Goal: Information Seeking & Learning: Learn about a topic

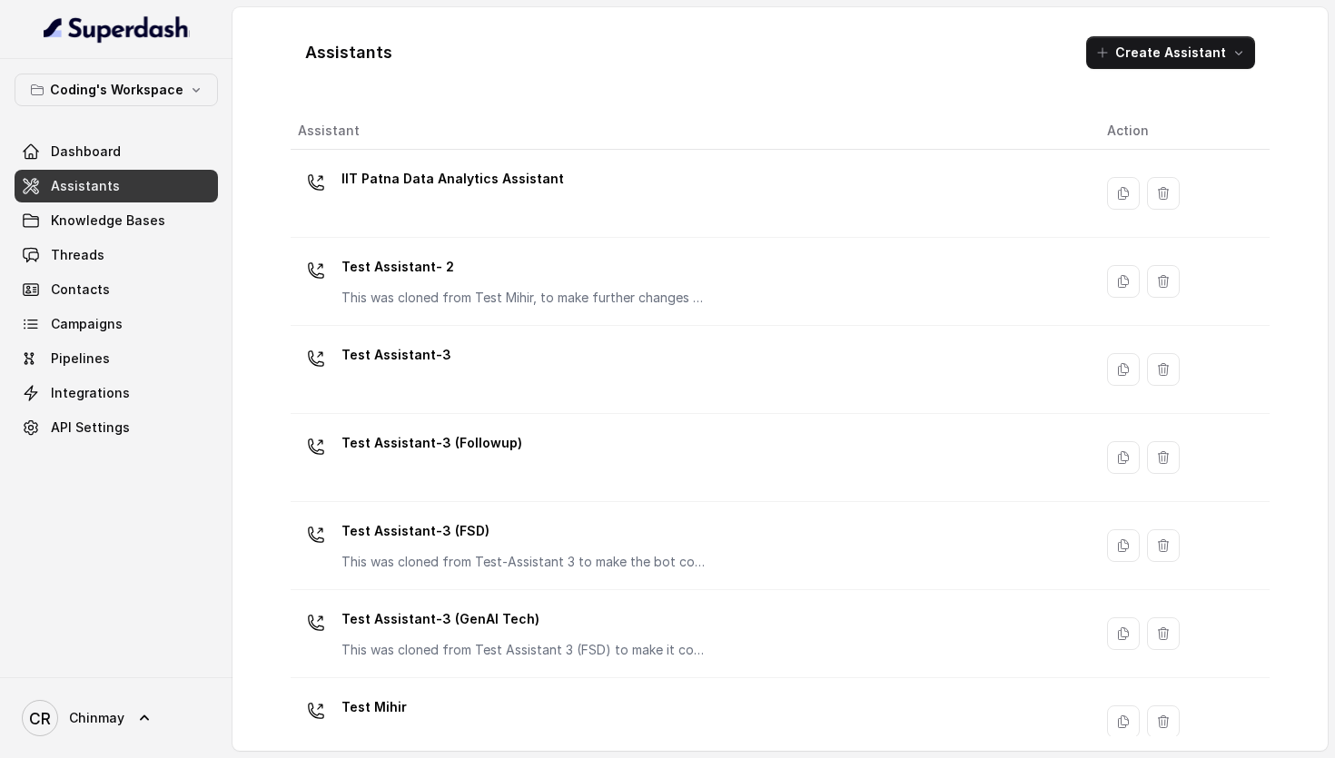
scroll to position [30, 0]
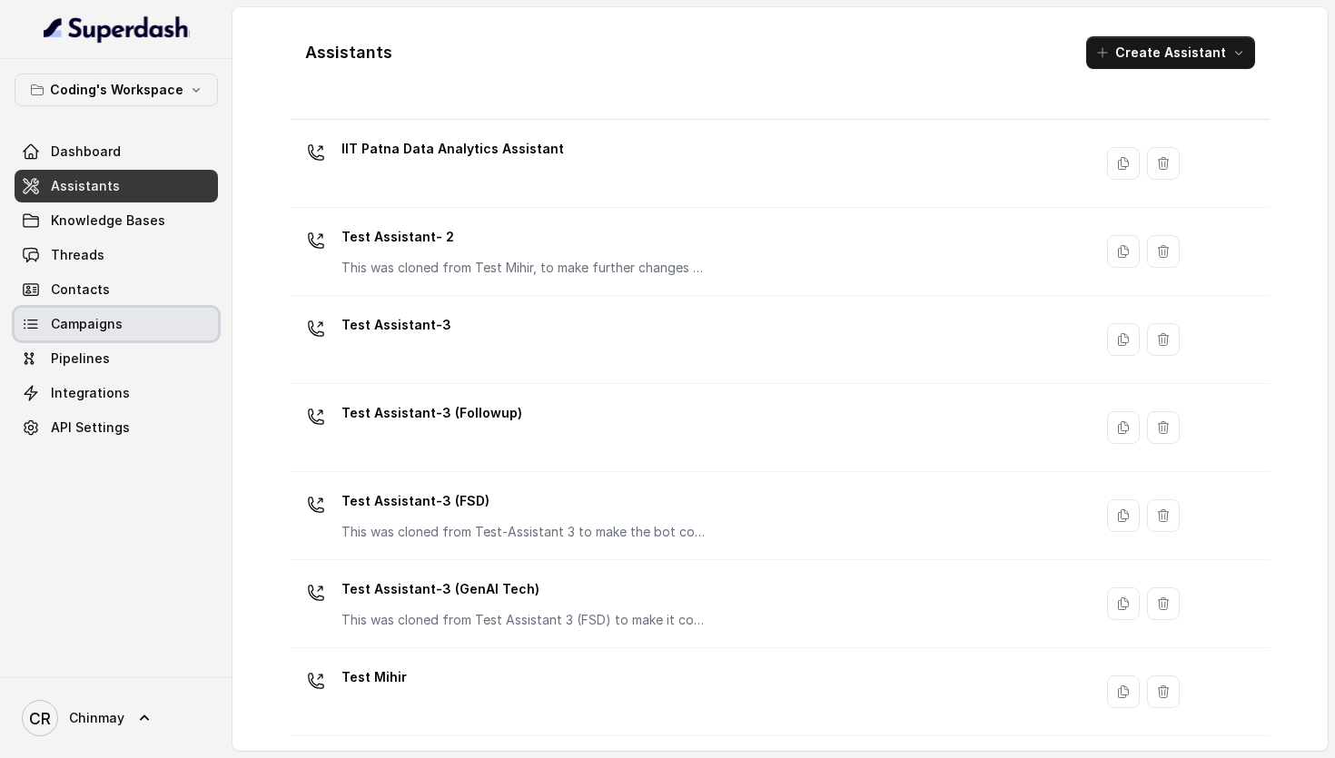
click at [90, 327] on span "Campaigns" at bounding box center [87, 324] width 72 height 18
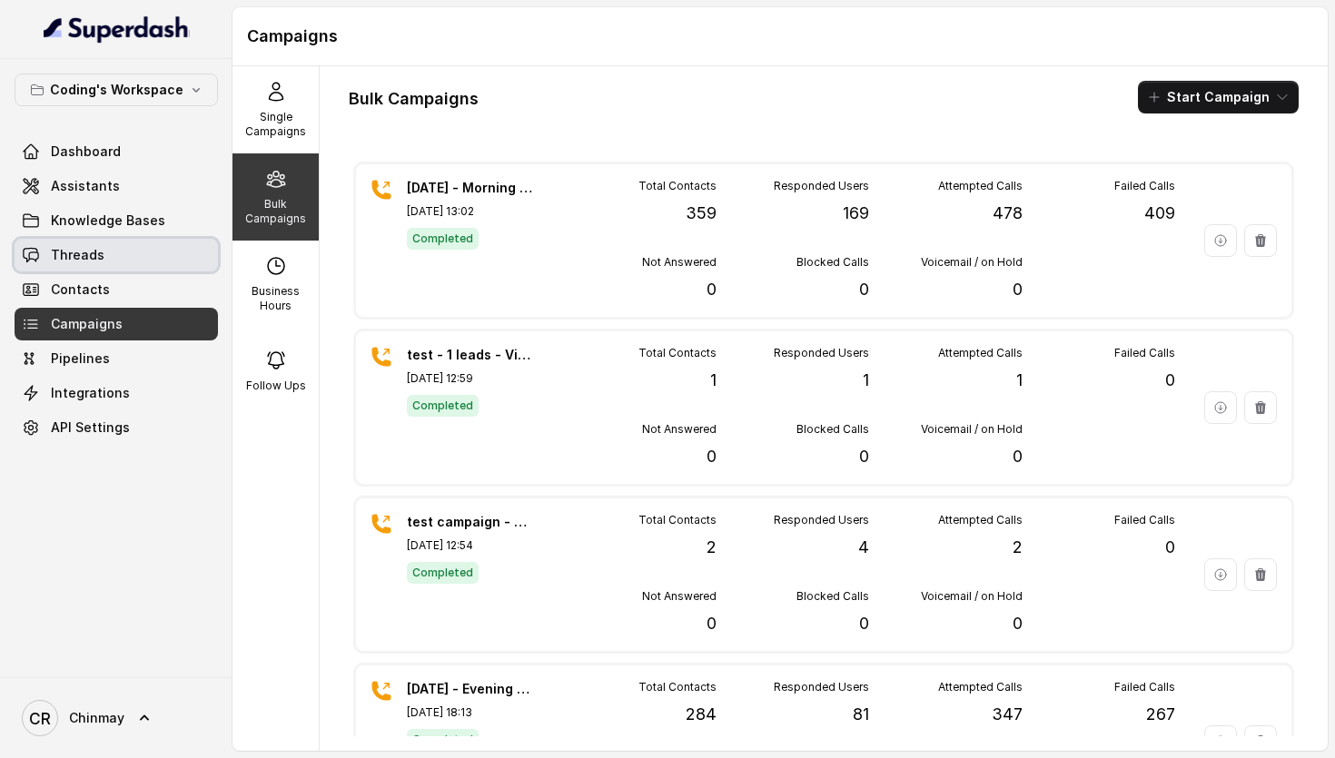
click at [109, 242] on link "Threads" at bounding box center [116, 255] width 203 height 33
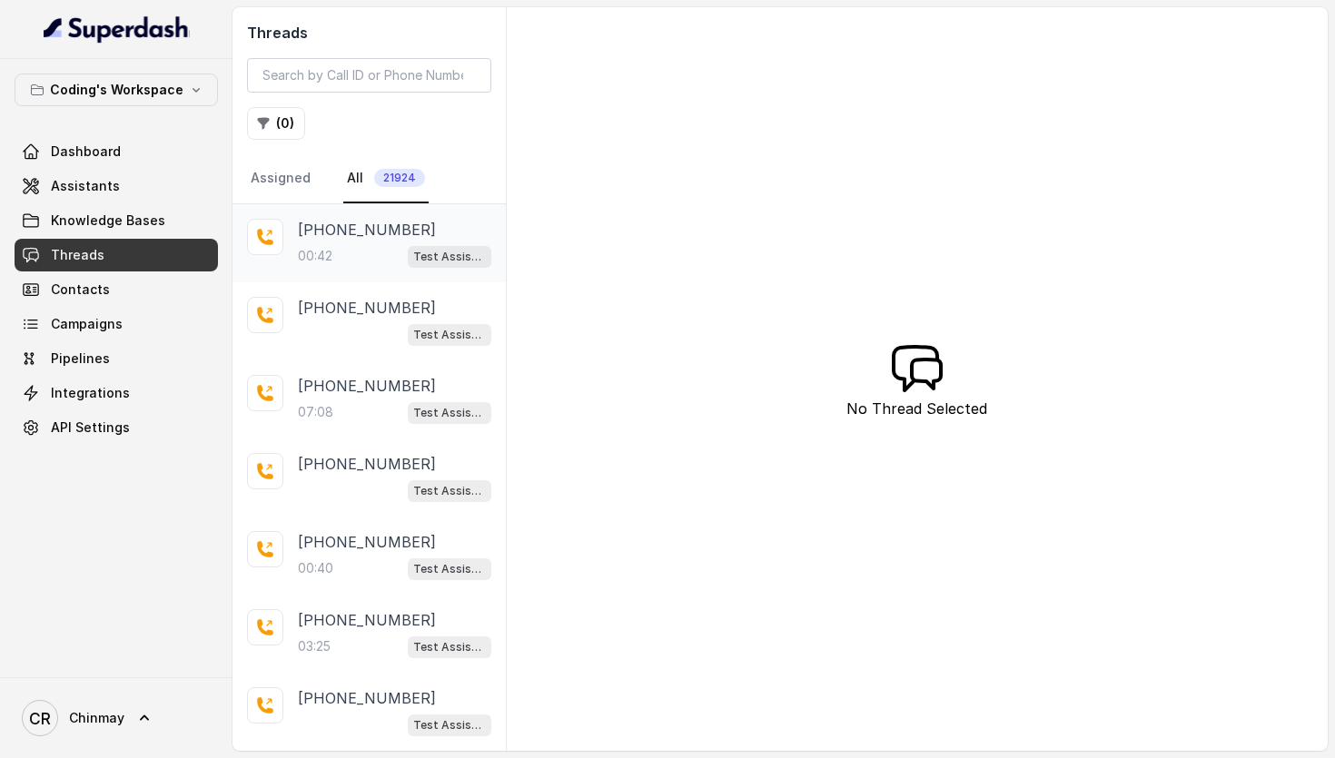
click at [382, 243] on div "[PHONE_NUMBER]:42 Test Assistant-3" at bounding box center [394, 243] width 193 height 49
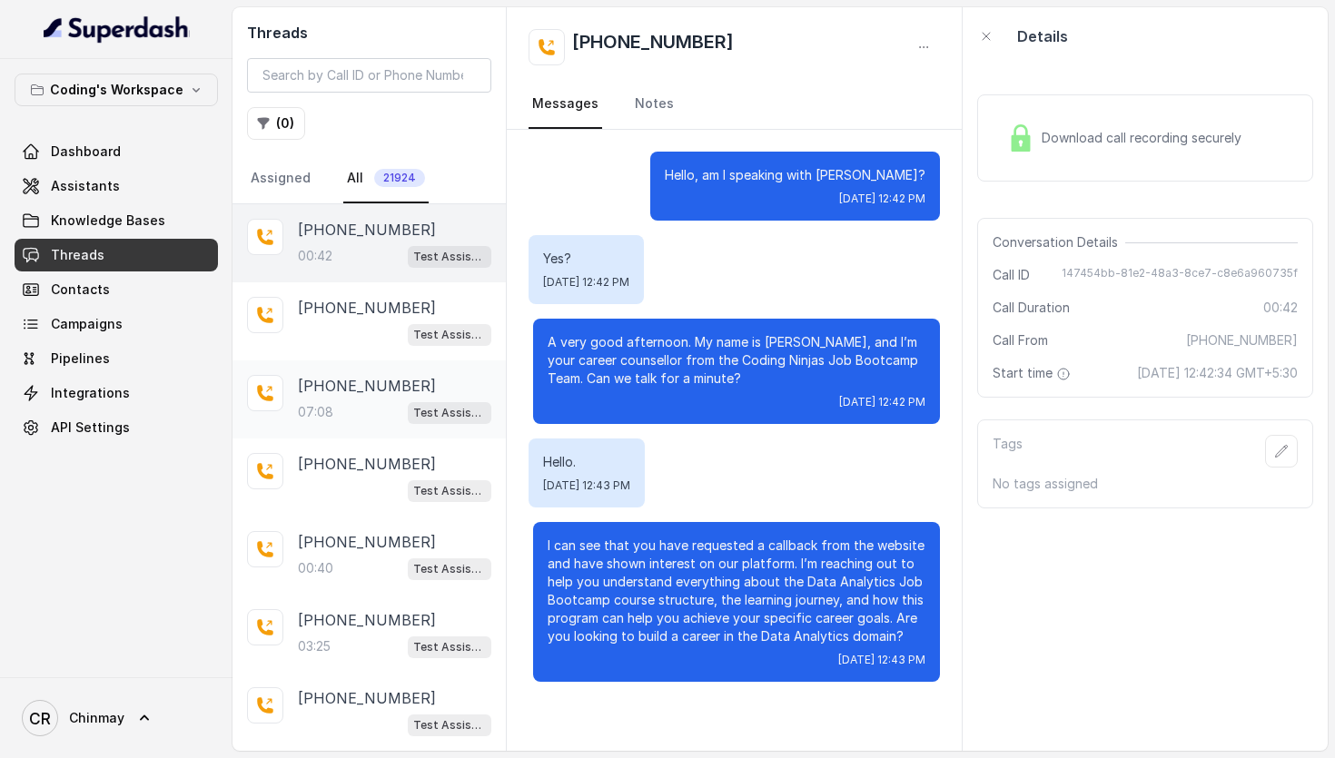
click at [386, 398] on div "[PHONE_NUMBER]:08 Test Assistant- 2" at bounding box center [394, 399] width 193 height 49
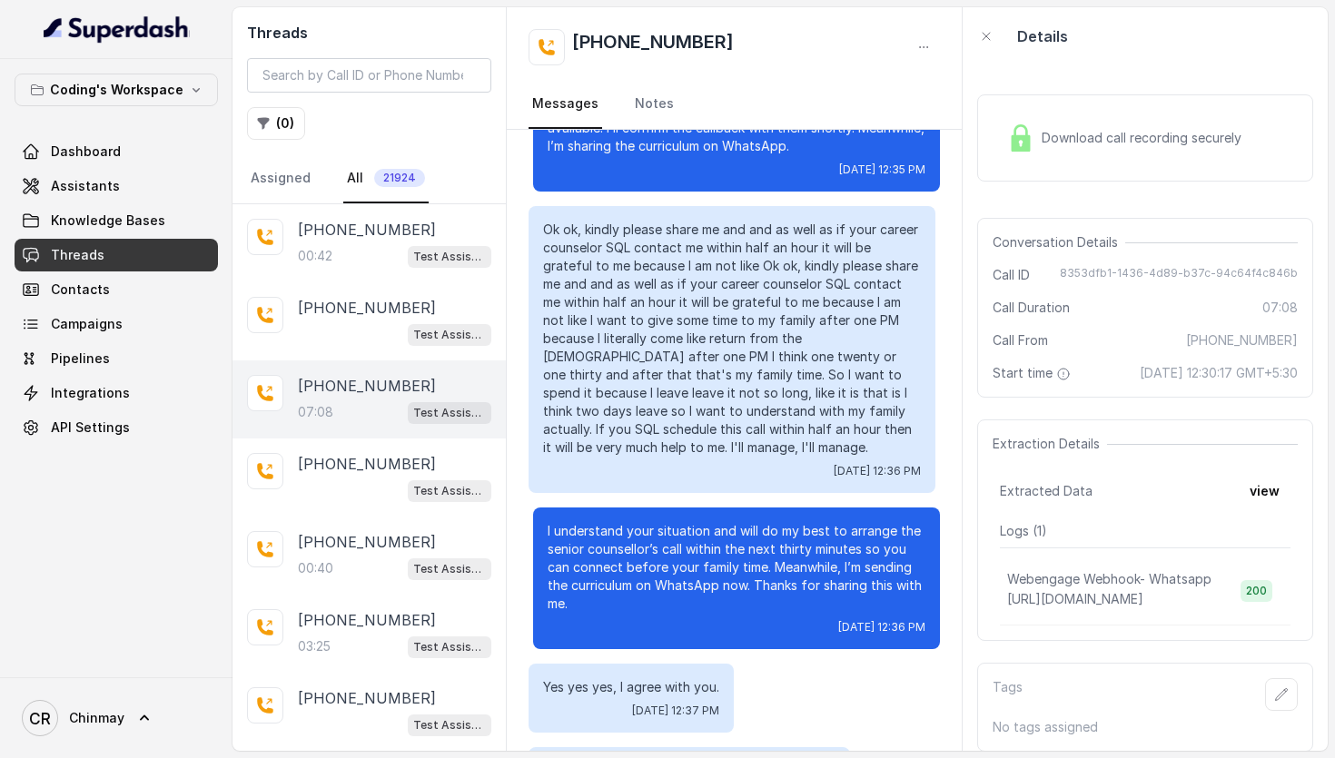
scroll to position [4985, 0]
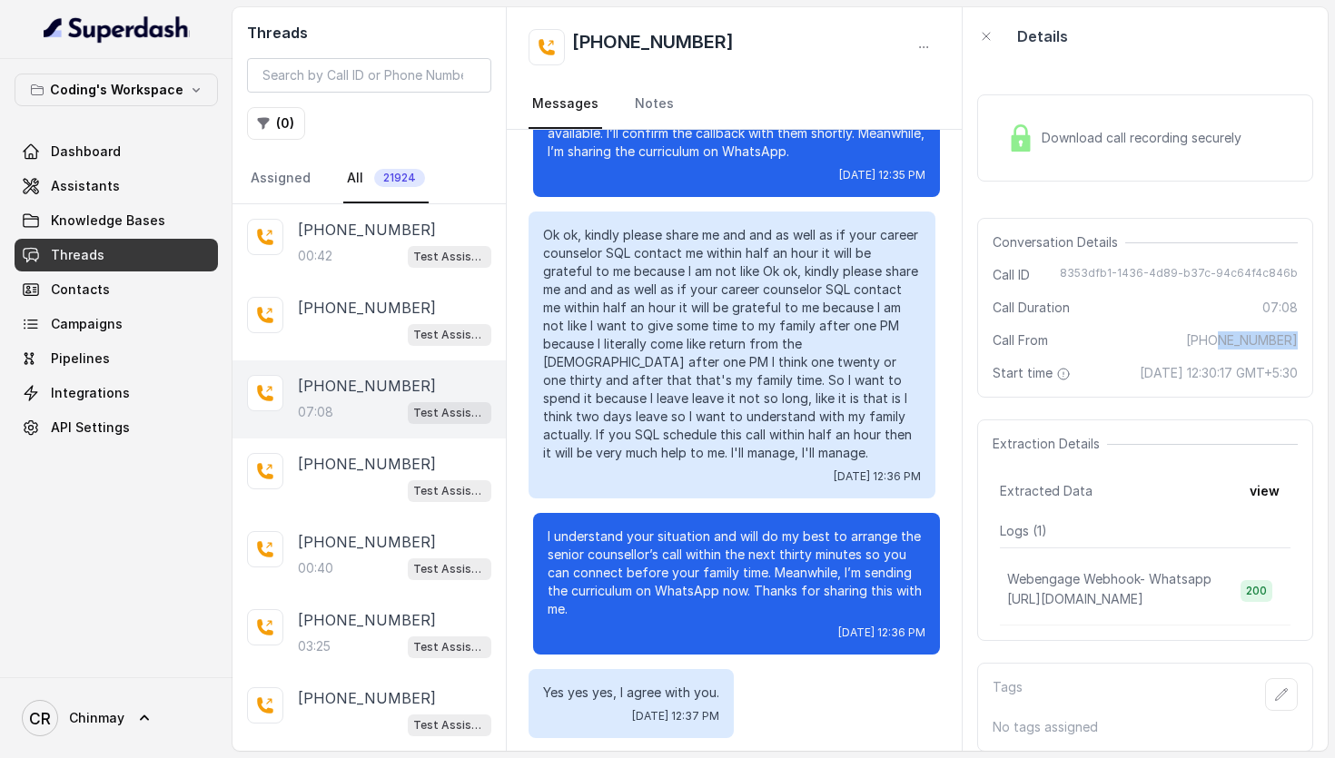
drag, startPoint x: 1220, startPoint y: 342, endPoint x: 1298, endPoint y: 341, distance: 78.1
click at [1298, 341] on div "Conversation Details Call ID 8353dfb1-1436-4d89-b37c-94c64f4c846b Call Duration…" at bounding box center [1145, 308] width 336 height 180
copy span "9348358553"
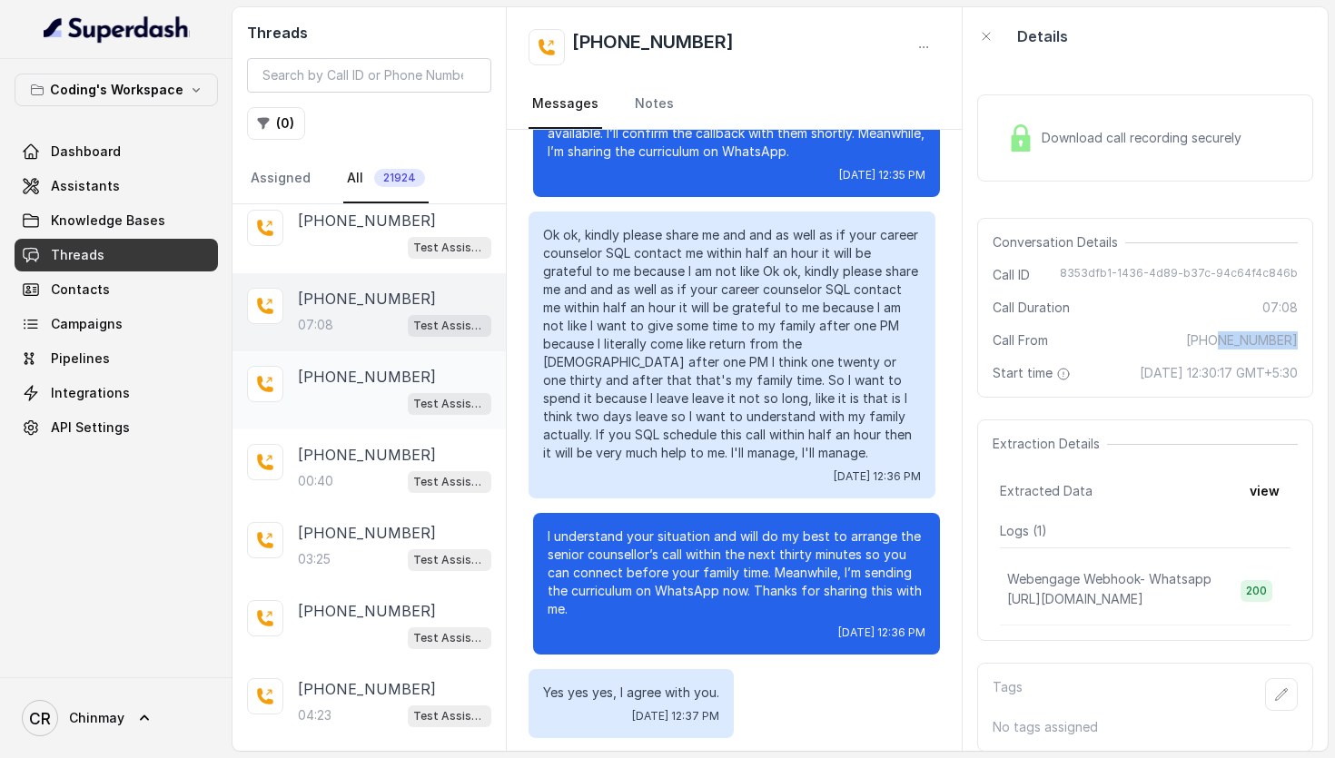
scroll to position [0, 0]
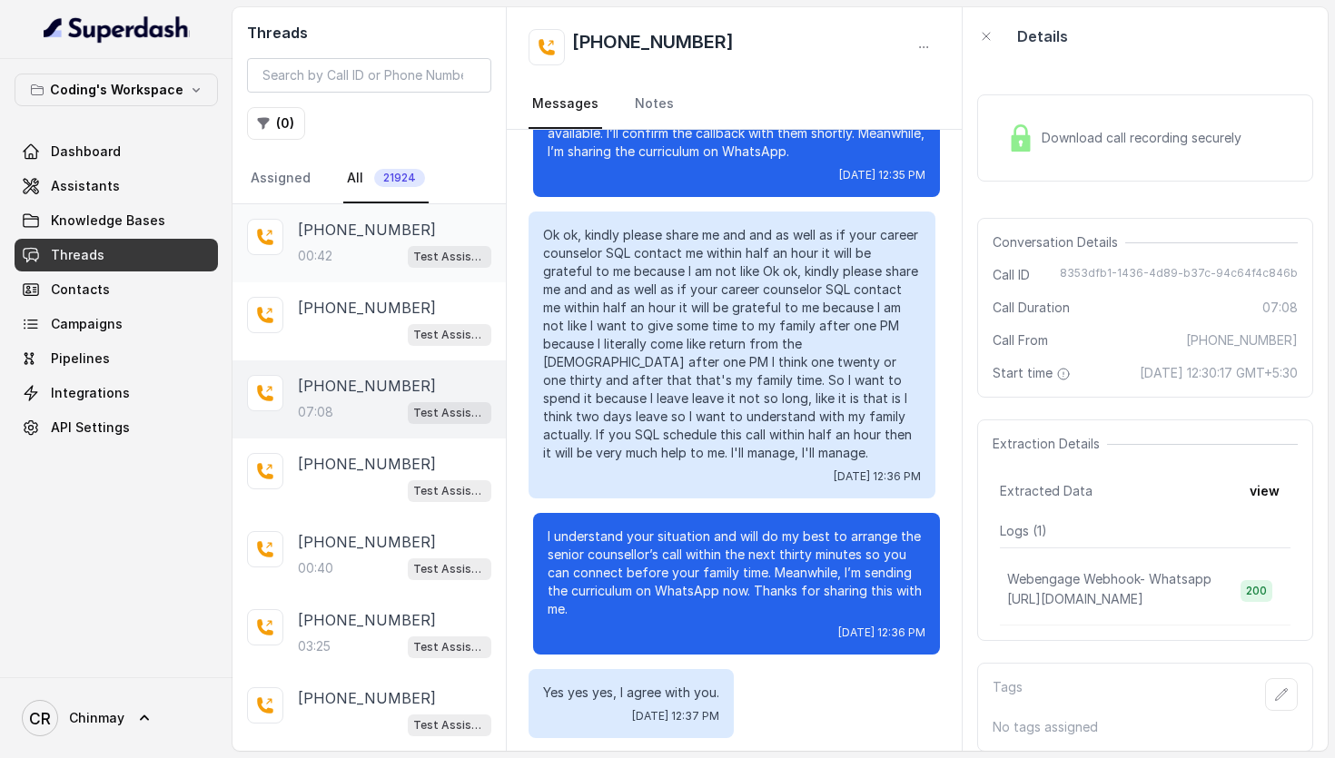
click at [340, 245] on div "00:42 Test Assistant-3" at bounding box center [394, 256] width 193 height 24
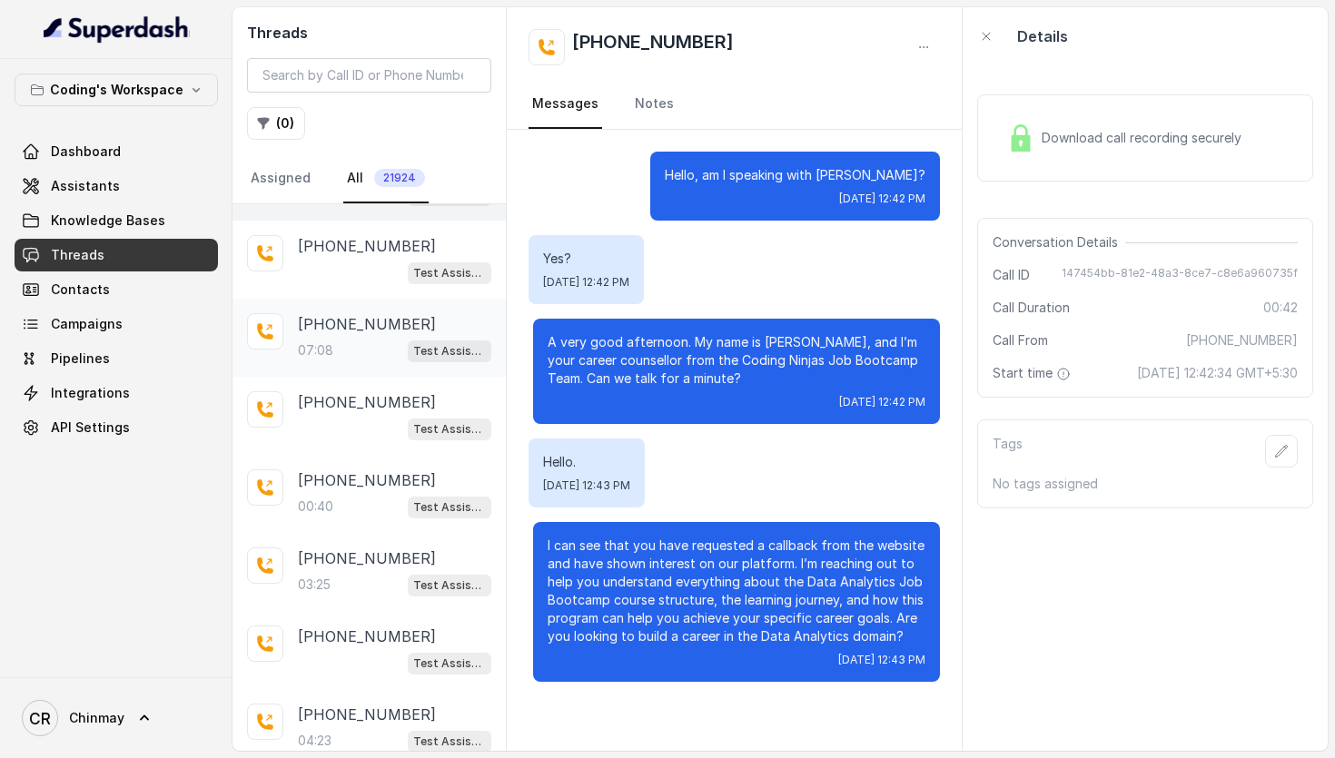
scroll to position [64, 0]
click at [356, 494] on div "00:40 Test Assistant-3" at bounding box center [394, 504] width 193 height 24
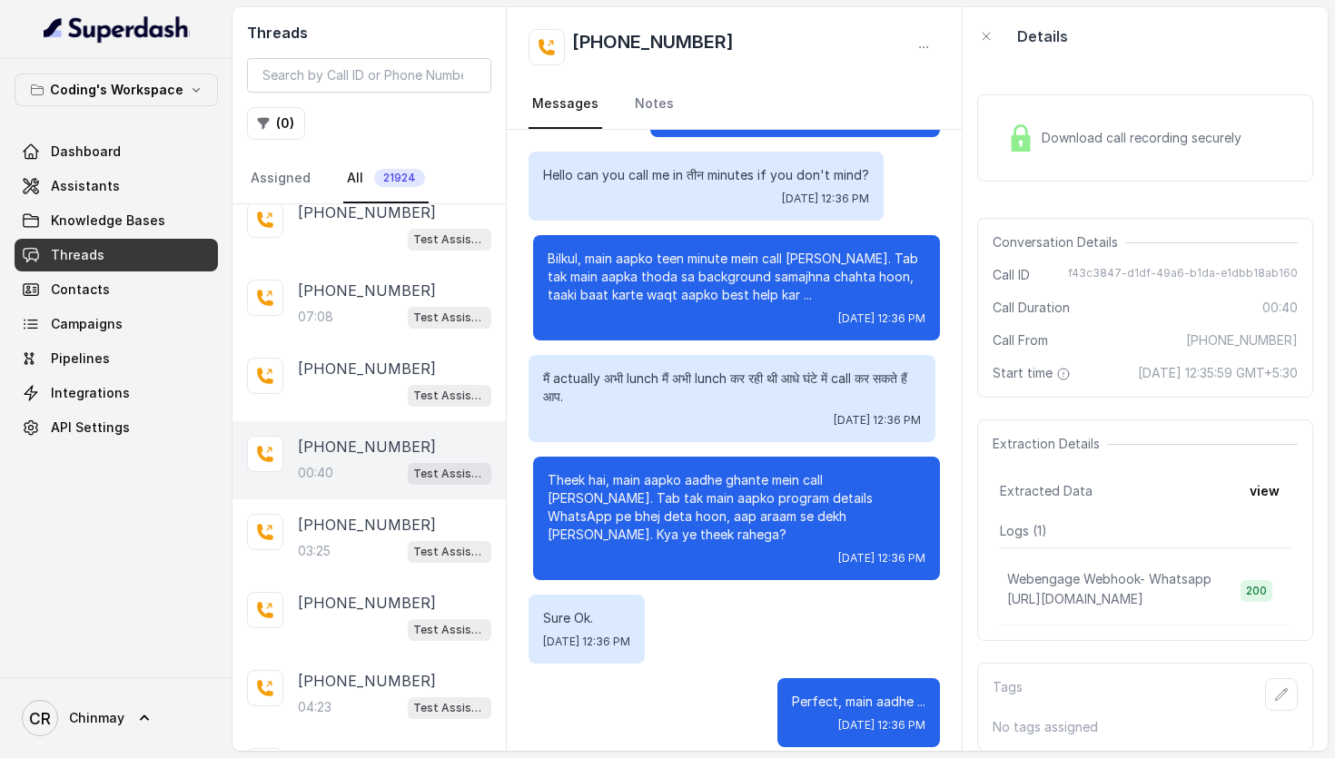
scroll to position [120, 0]
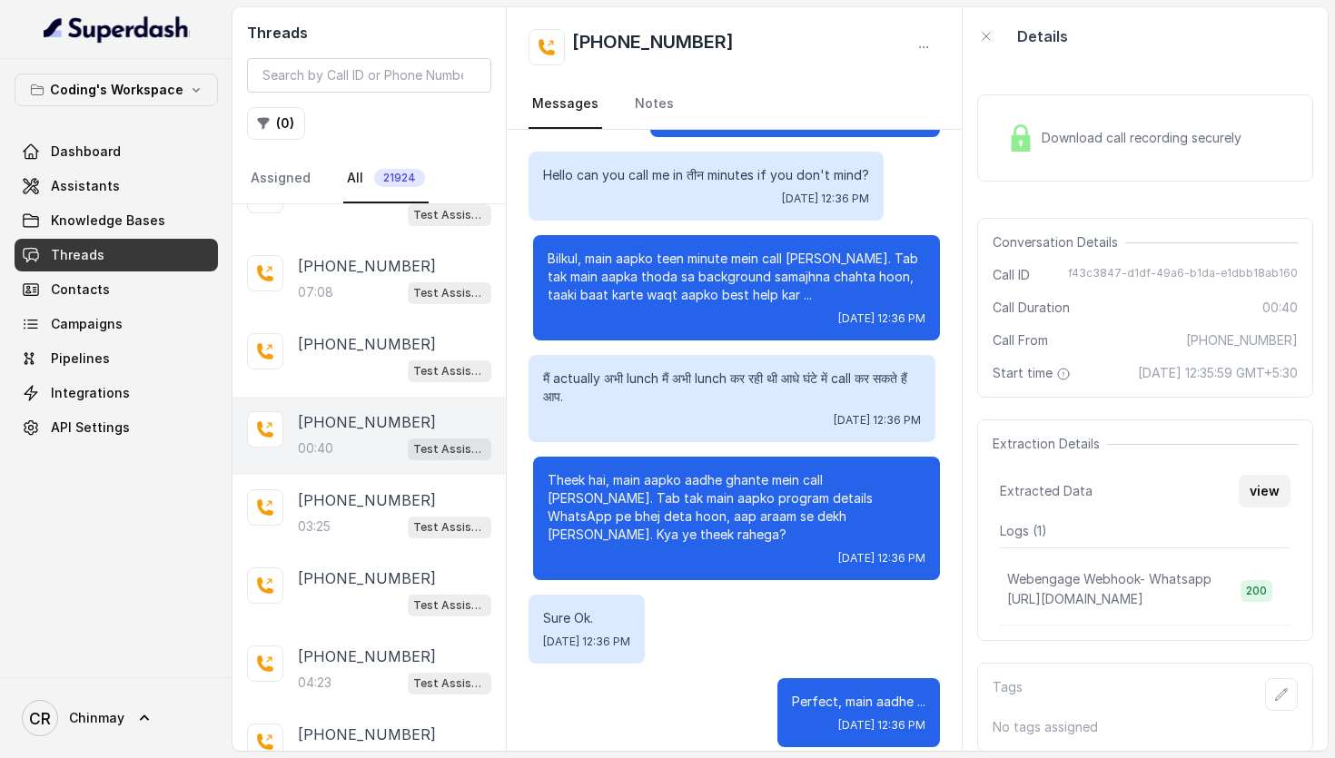
click at [1262, 495] on button "view" at bounding box center [1264, 491] width 52 height 33
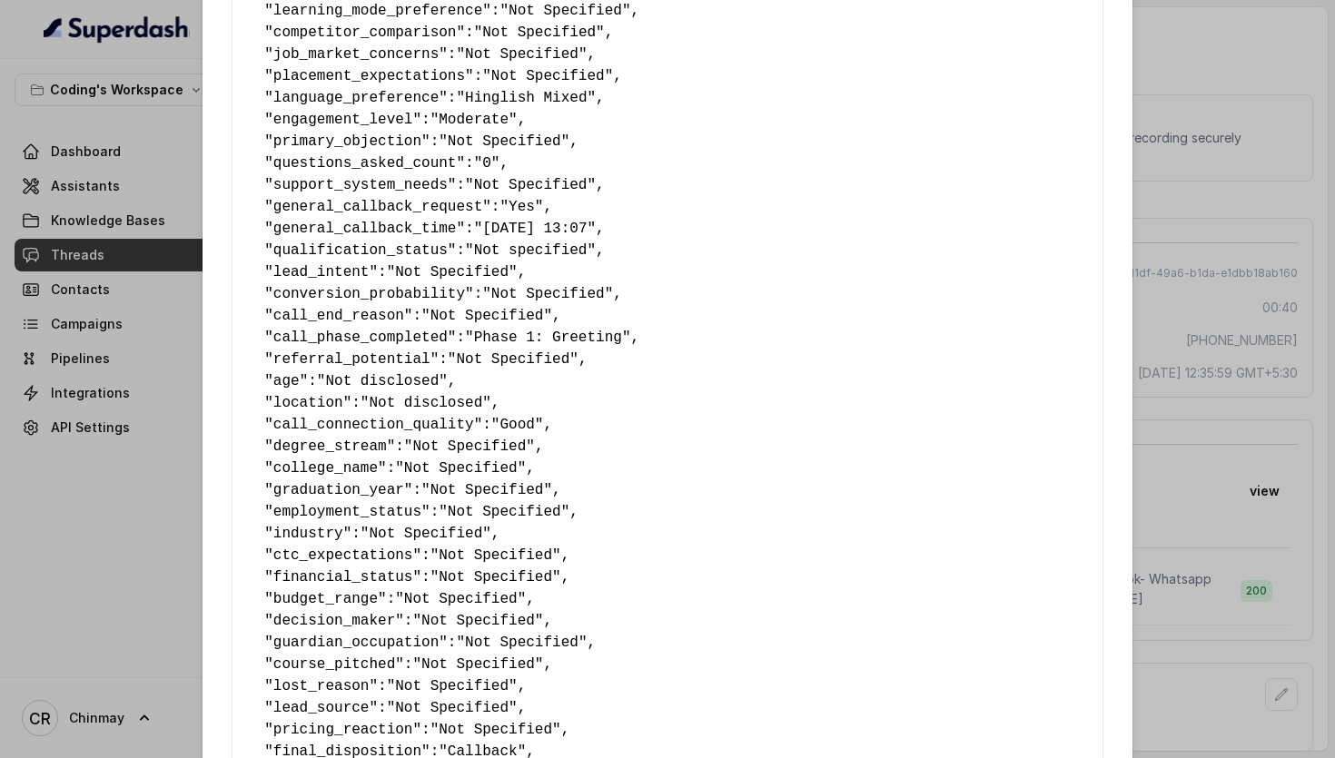
scroll to position [0, 0]
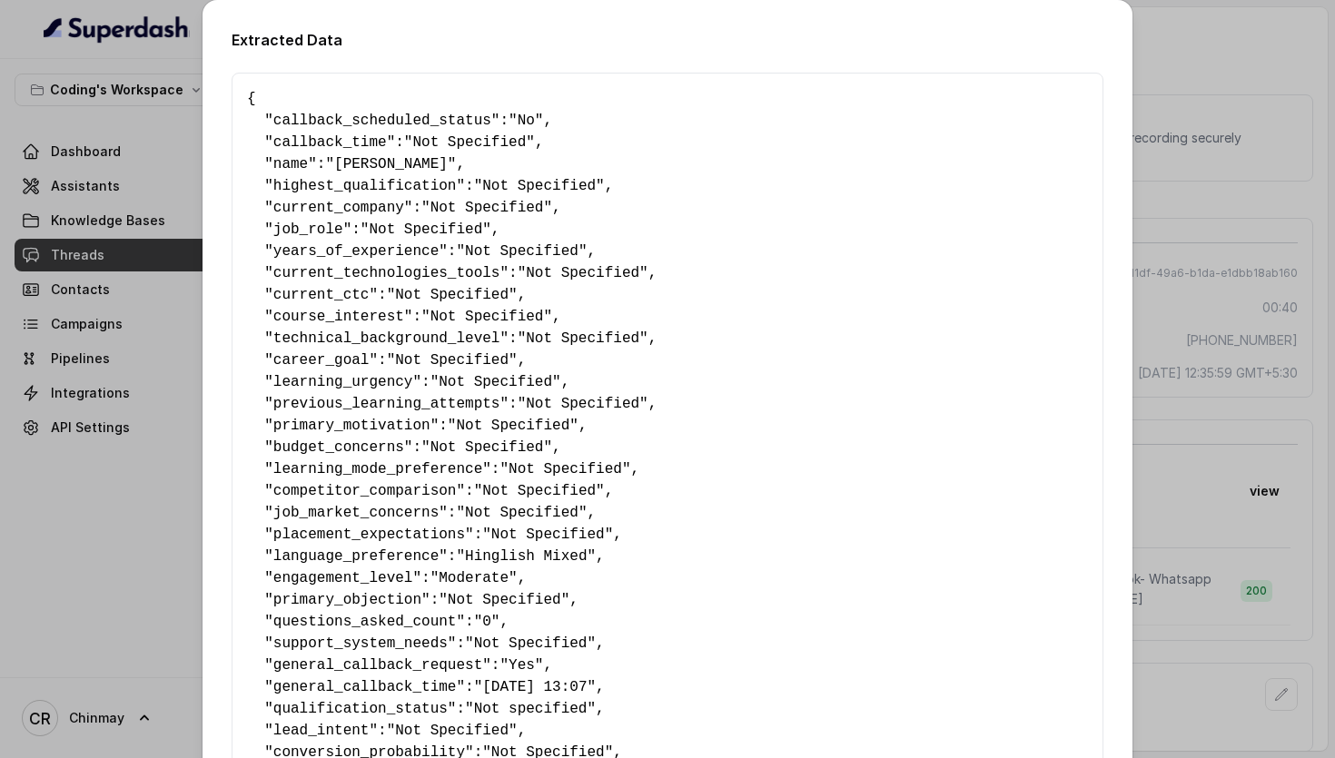
click at [1224, 133] on div "Extracted Data { " callback_scheduled_status ": "No" , " callback_time ": "Not …" at bounding box center [667, 379] width 1335 height 758
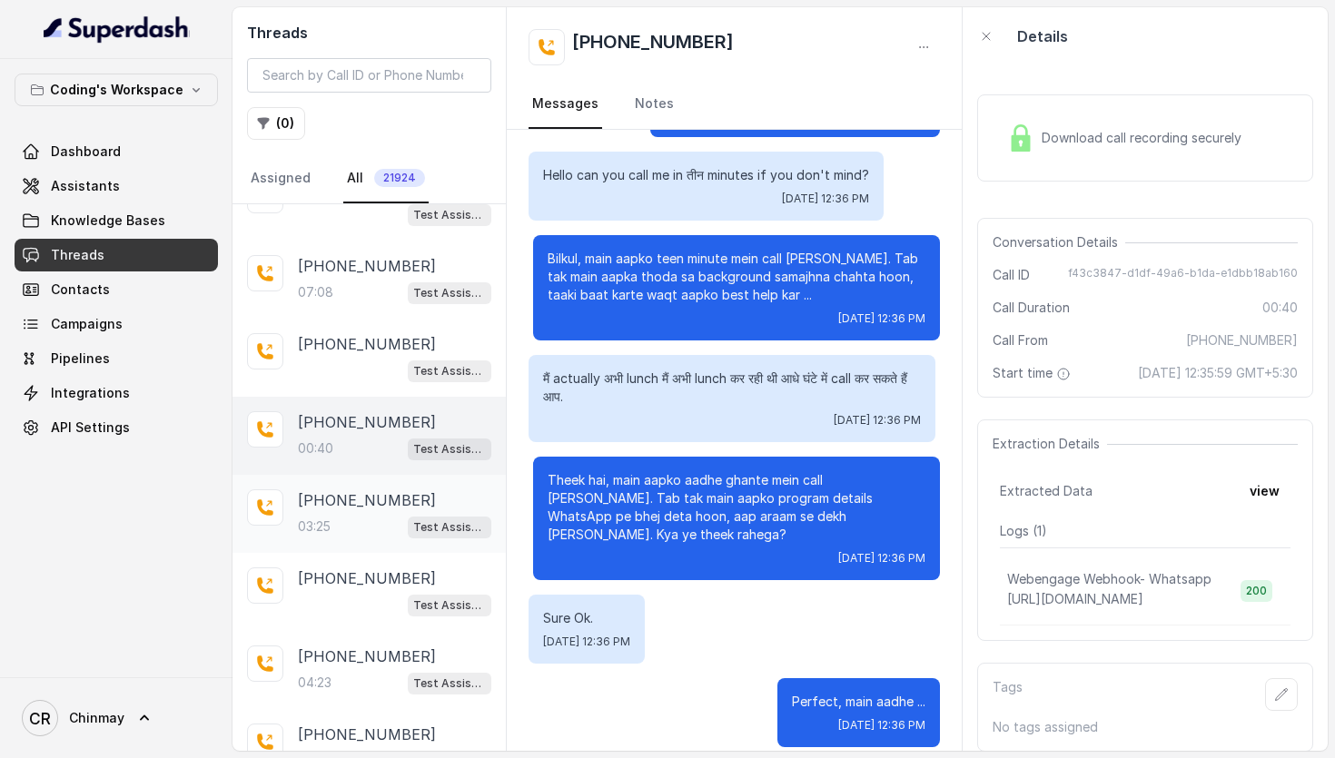
click at [342, 520] on div "03:25 Test Assistant-3" at bounding box center [394, 527] width 193 height 24
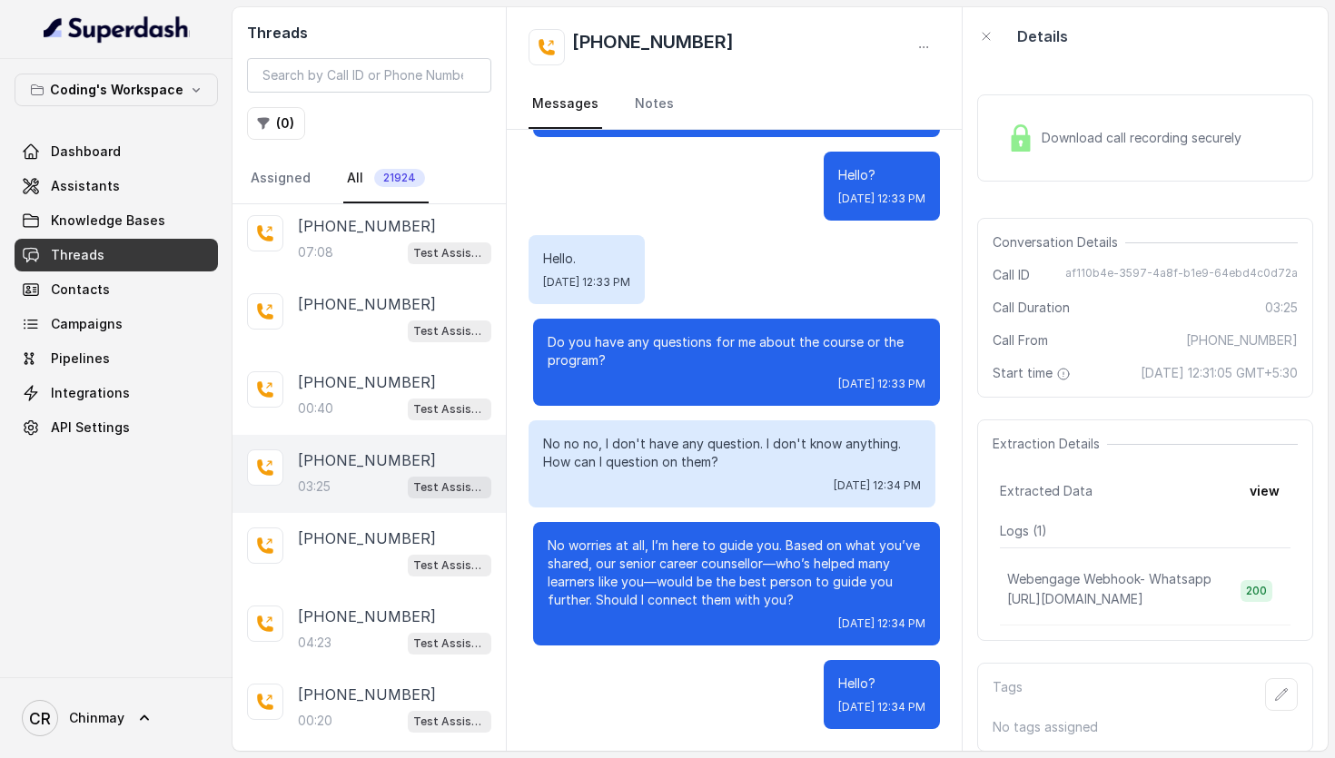
scroll to position [192, 0]
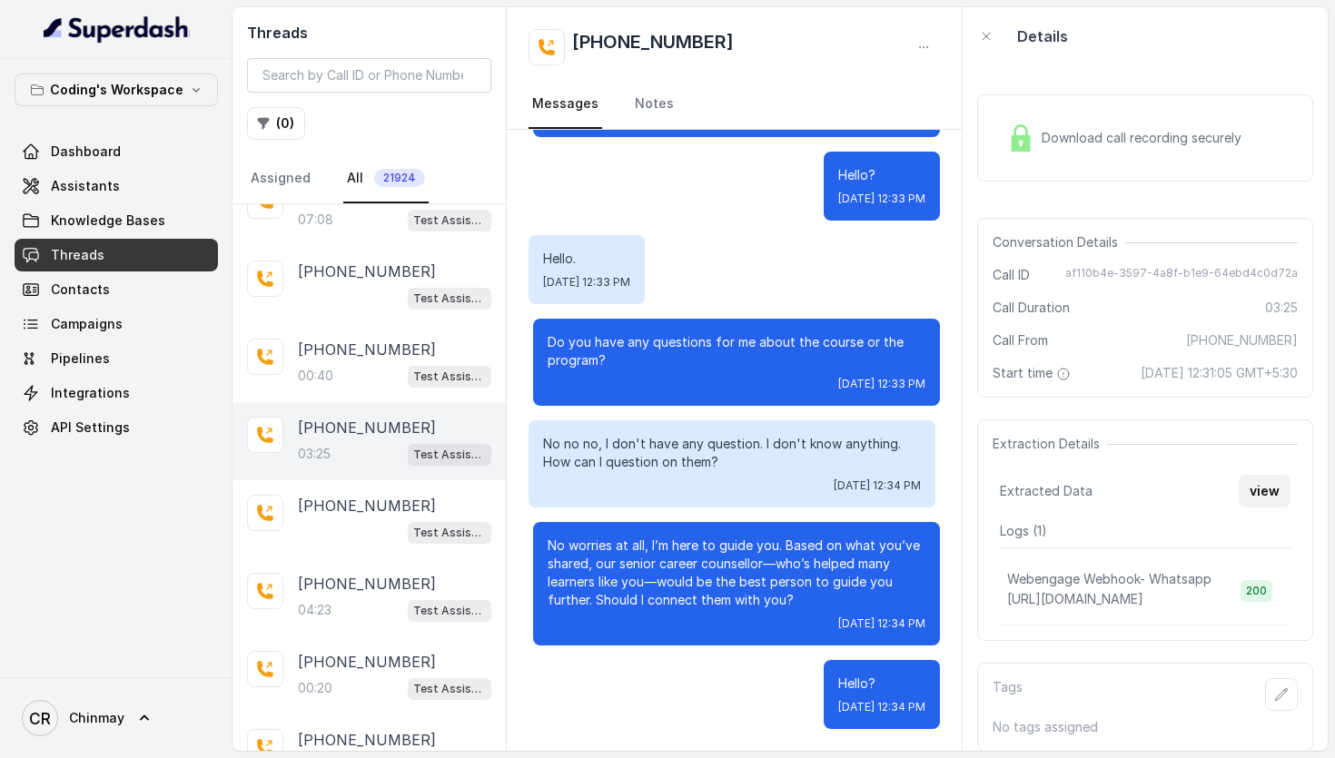
click at [1266, 480] on button "view" at bounding box center [1264, 491] width 52 height 33
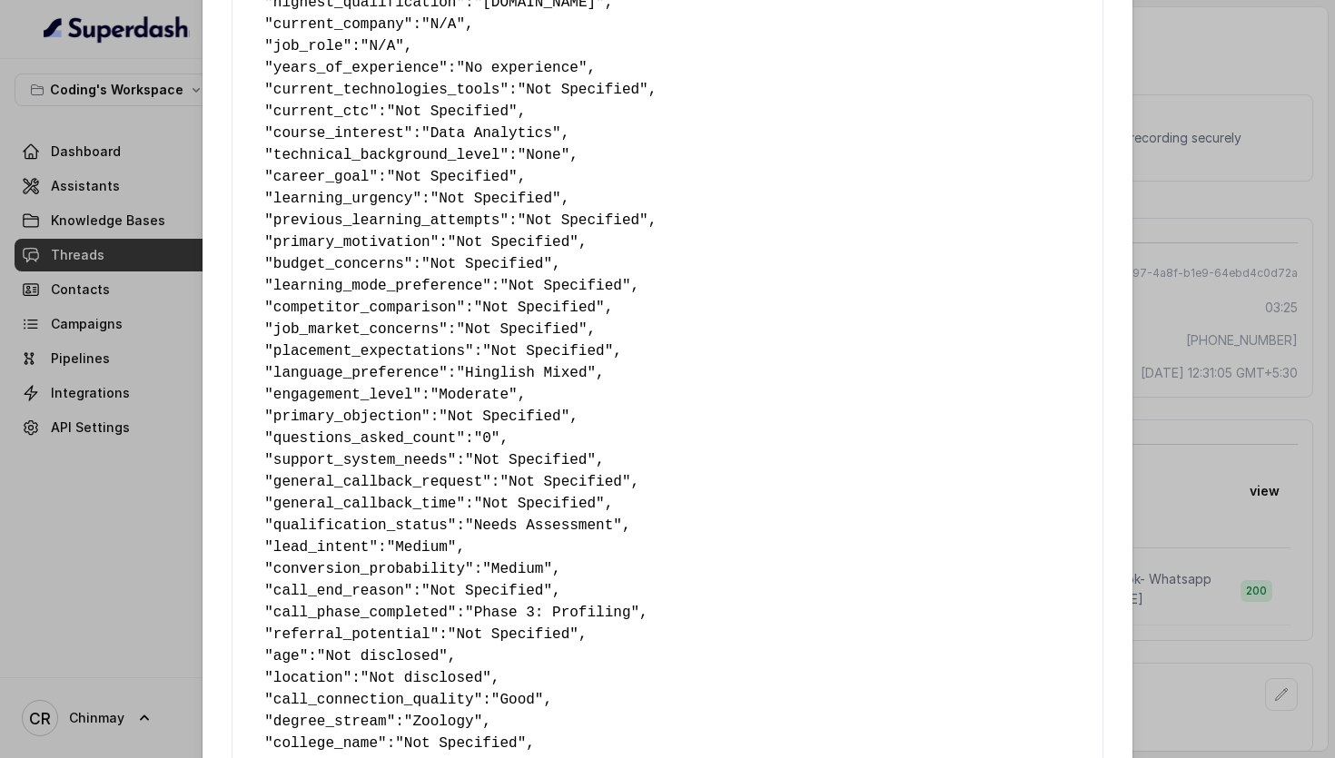
scroll to position [182, 0]
click at [1031, 402] on pre "{ " callback_scheduled_status ": "No" , " callback_time ": "Not Specified" , " …" at bounding box center [667, 679] width 841 height 1547
click at [1111, 399] on div "Extracted Data { " callback_scheduled_status ": "No" , " callback_time ": "Not …" at bounding box center [667, 688] width 930 height 1741
click at [1182, 396] on div "Extracted Data { " callback_scheduled_status ": "No" , " callback_time ": "Not …" at bounding box center [667, 379] width 1335 height 758
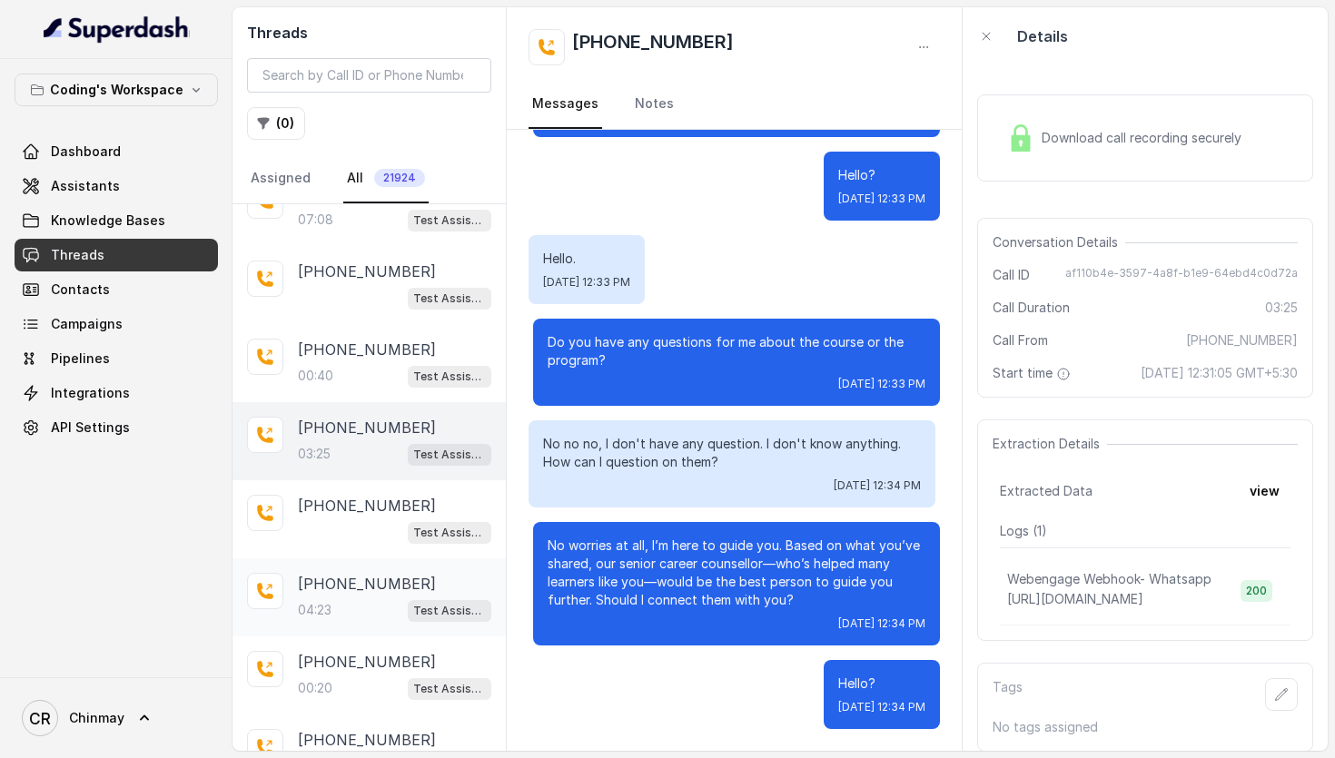
click at [311, 605] on p "04:23" at bounding box center [315, 610] width 34 height 18
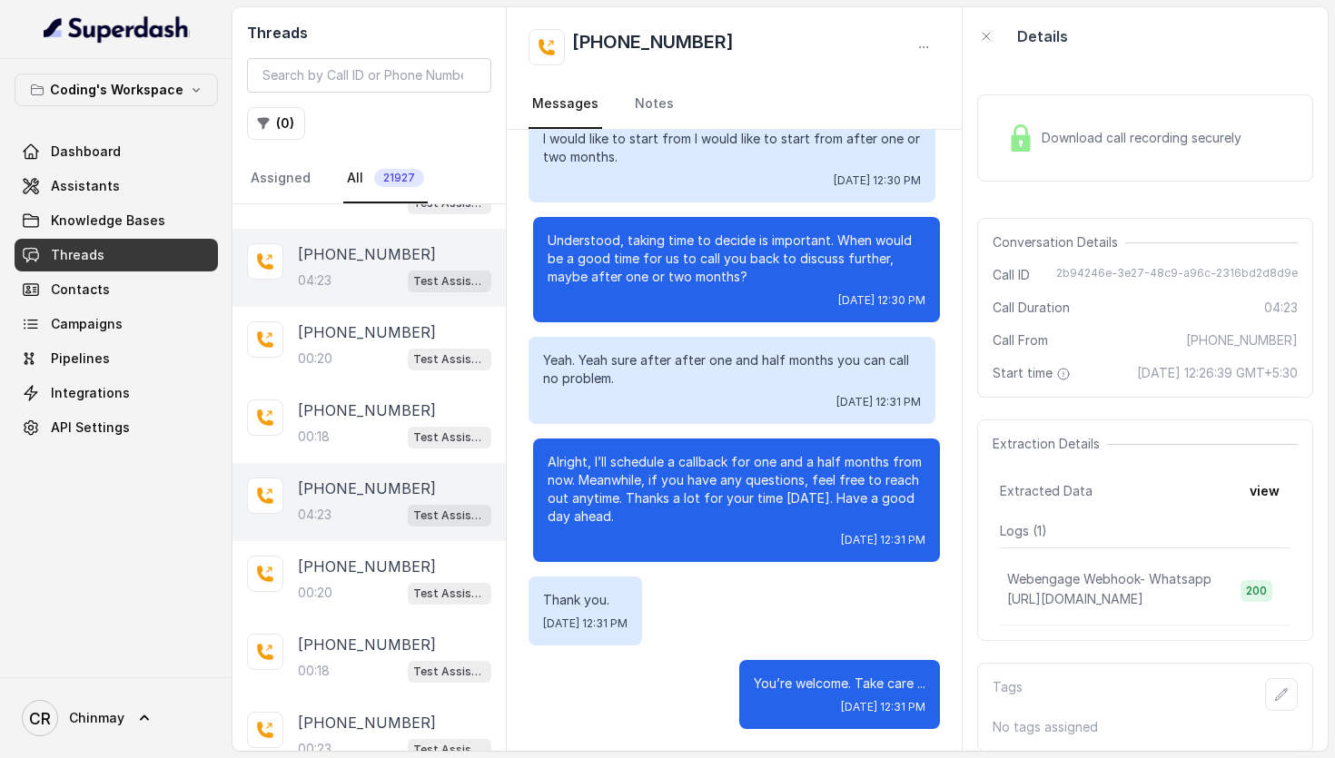
scroll to position [528, 0]
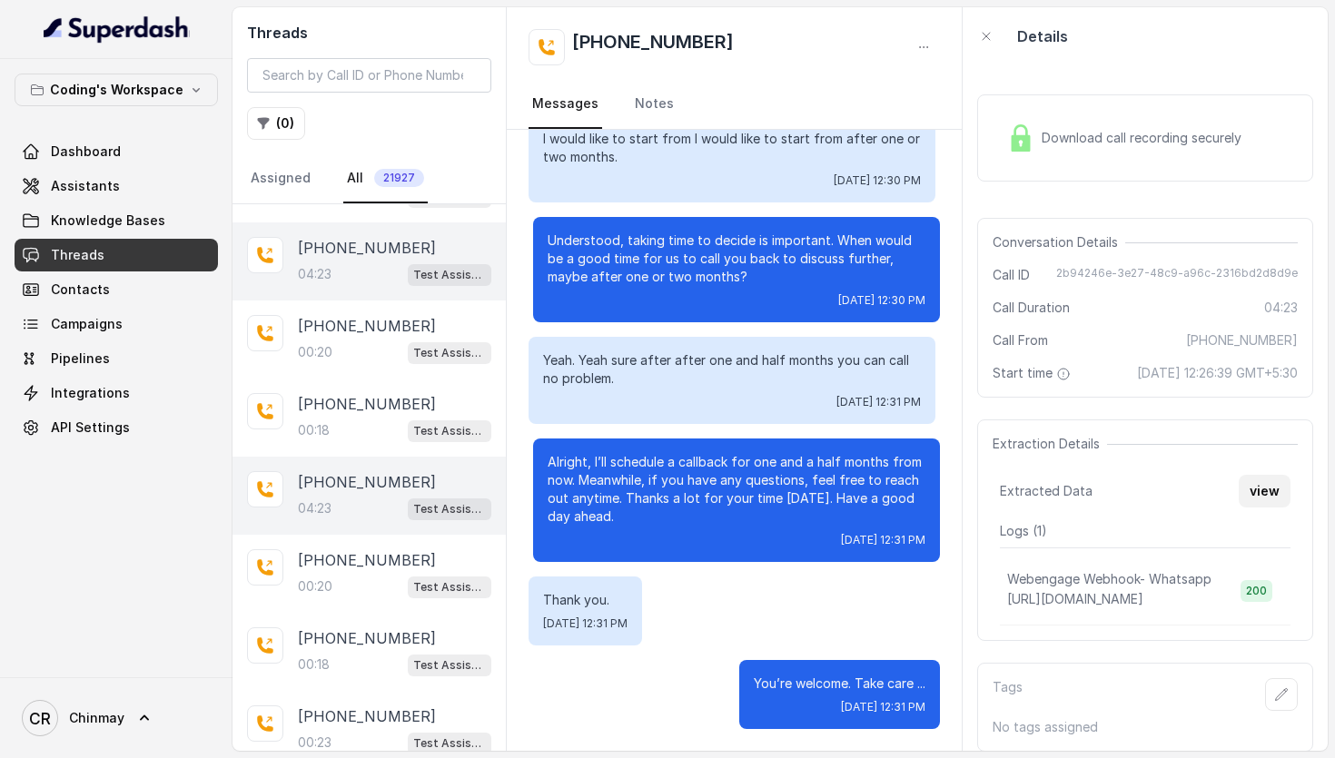
click at [1274, 481] on button "view" at bounding box center [1264, 491] width 52 height 33
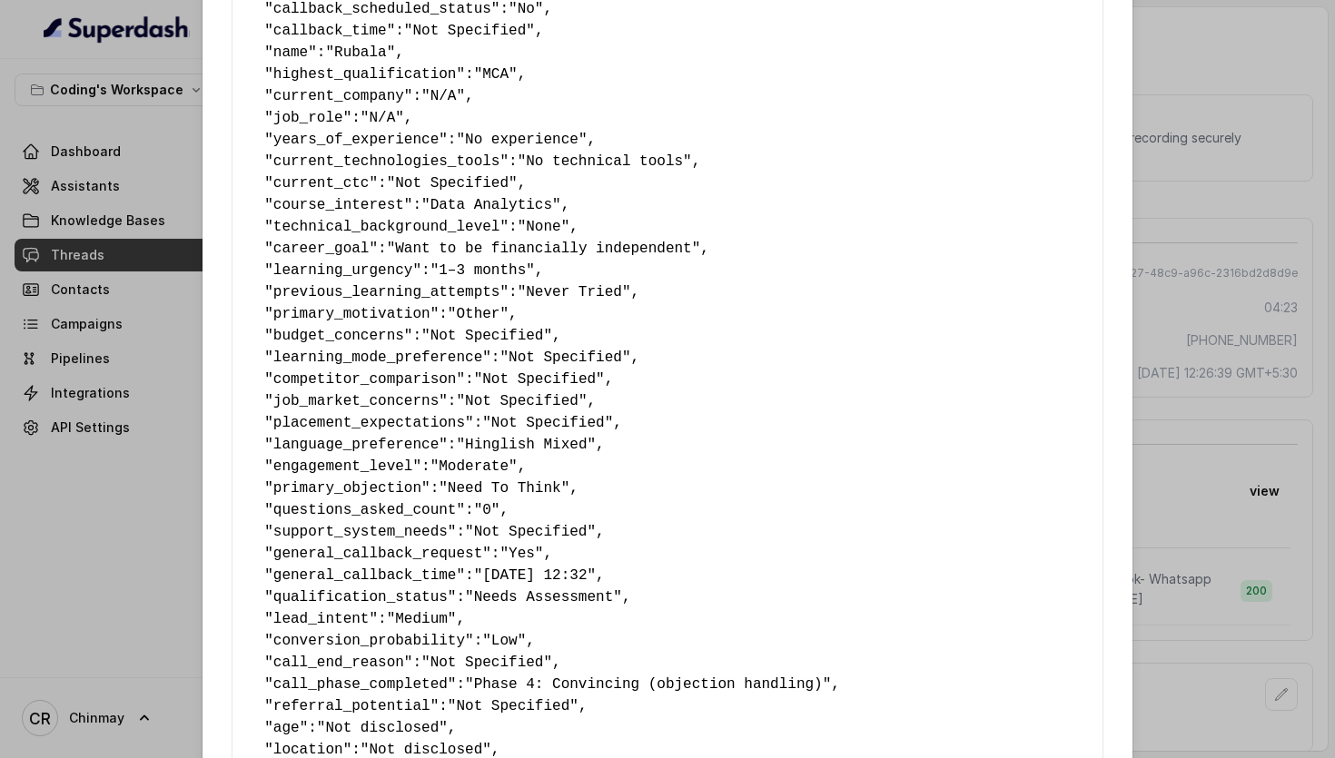
scroll to position [113, 0]
click at [1224, 261] on div "Extracted Data { " callback_scheduled_status ": "No" , " callback_time ": "Not …" at bounding box center [667, 379] width 1335 height 758
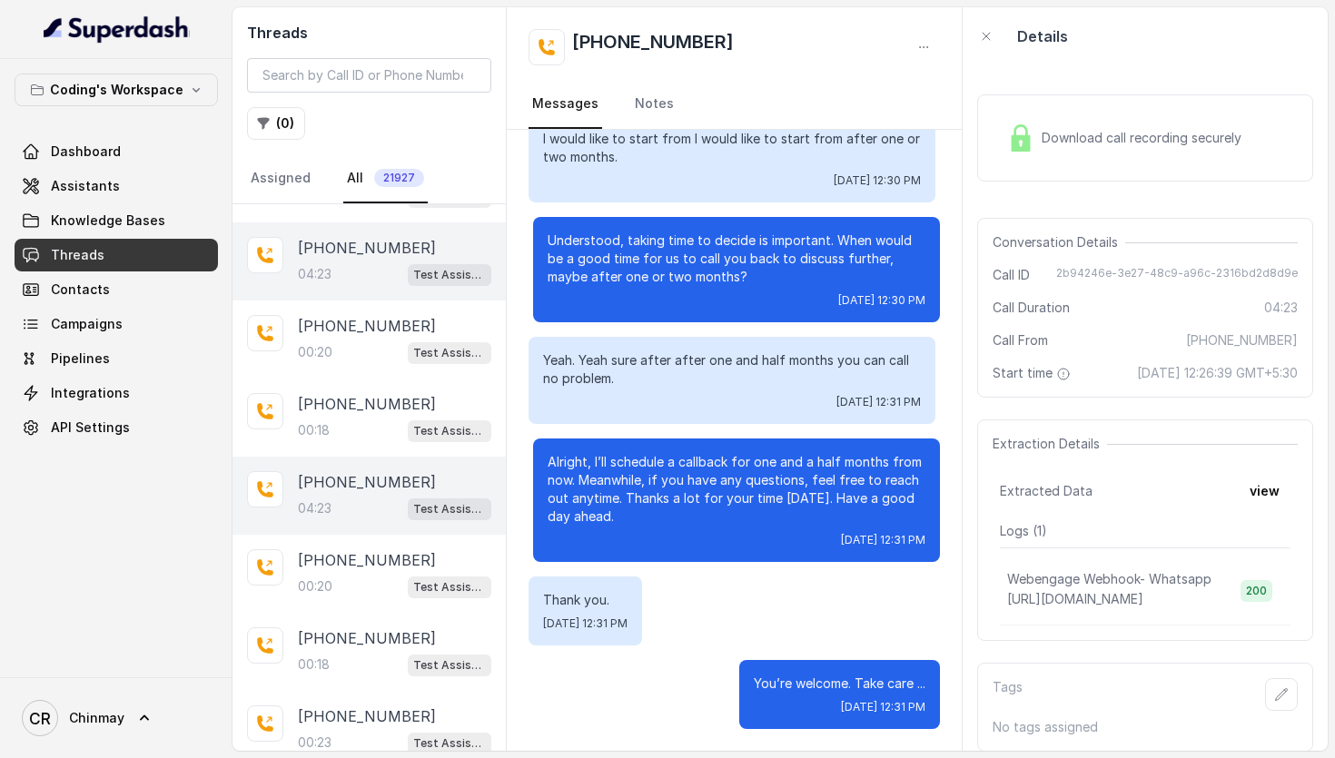
click at [363, 498] on div "04:23 Test Assistant-3" at bounding box center [394, 509] width 193 height 24
drag, startPoint x: 765, startPoint y: 52, endPoint x: 608, endPoint y: 42, distance: 156.5
click at [608, 42] on div "[PHONE_NUMBER]" at bounding box center [734, 47] width 412 height 36
copy h2 "6384567465"
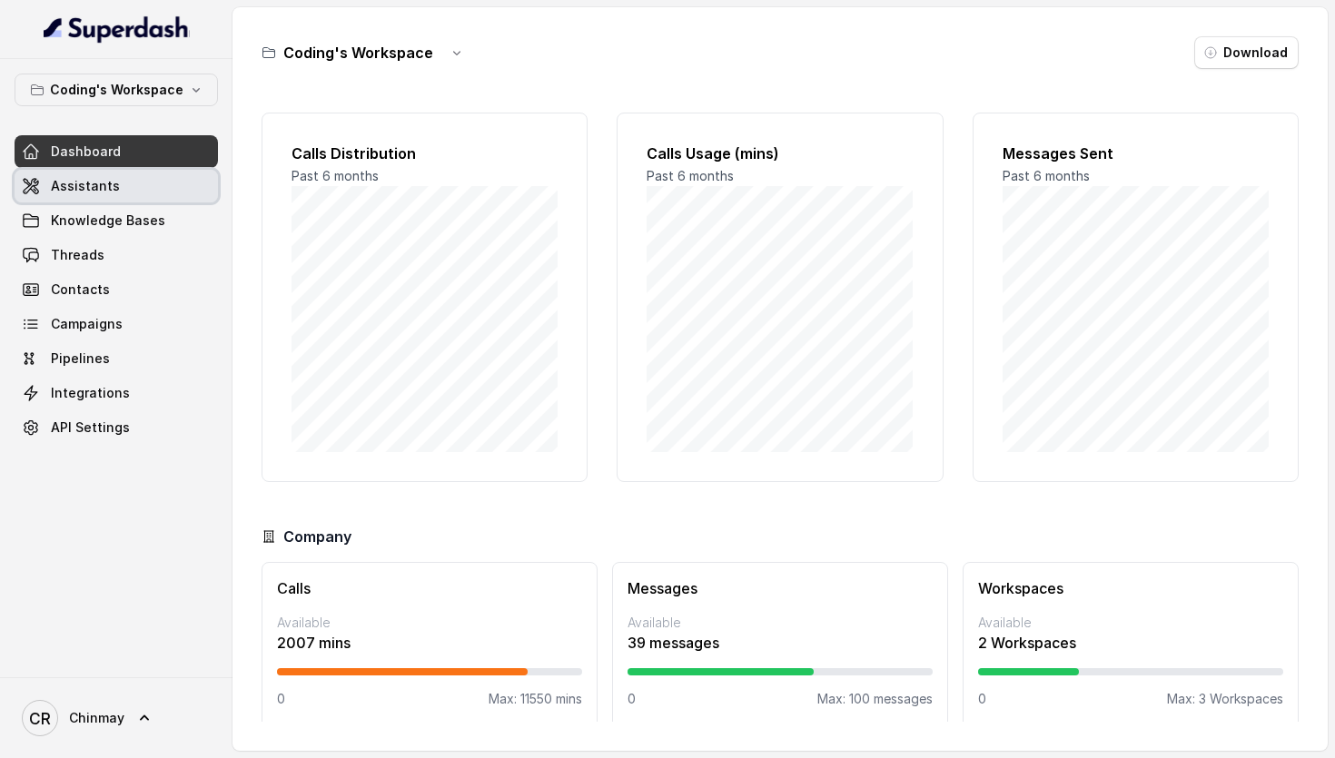
click at [119, 194] on link "Assistants" at bounding box center [116, 186] width 203 height 33
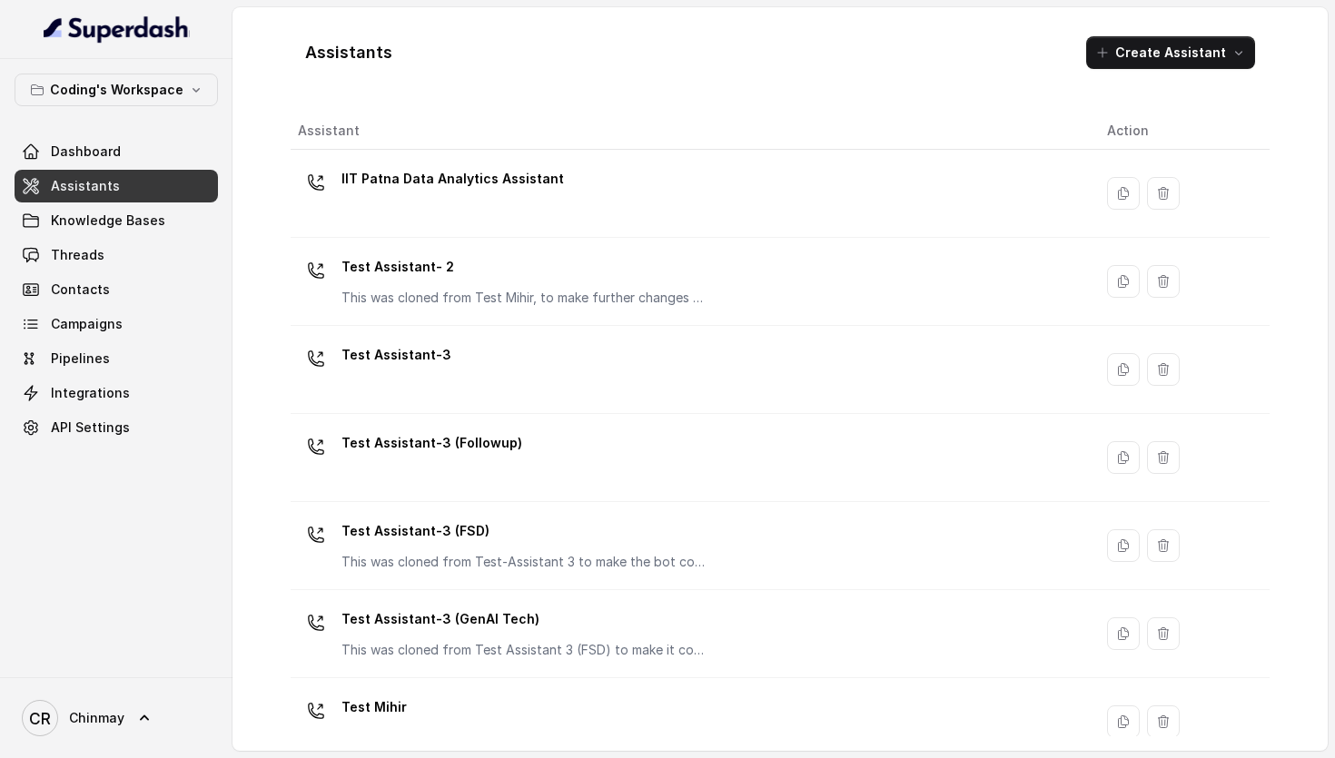
scroll to position [30, 0]
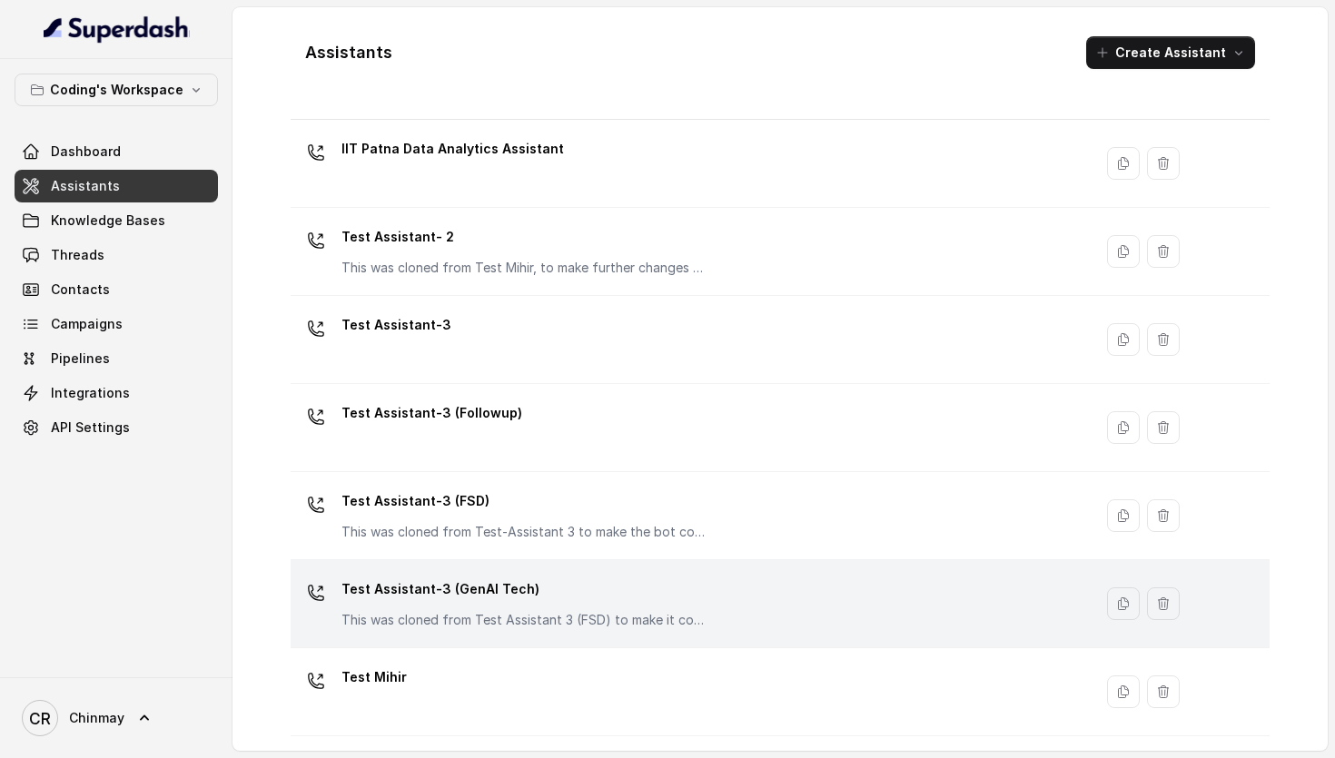
click at [548, 579] on p "Test Assistant-3 (GenAI Tech)" at bounding box center [522, 589] width 363 height 29
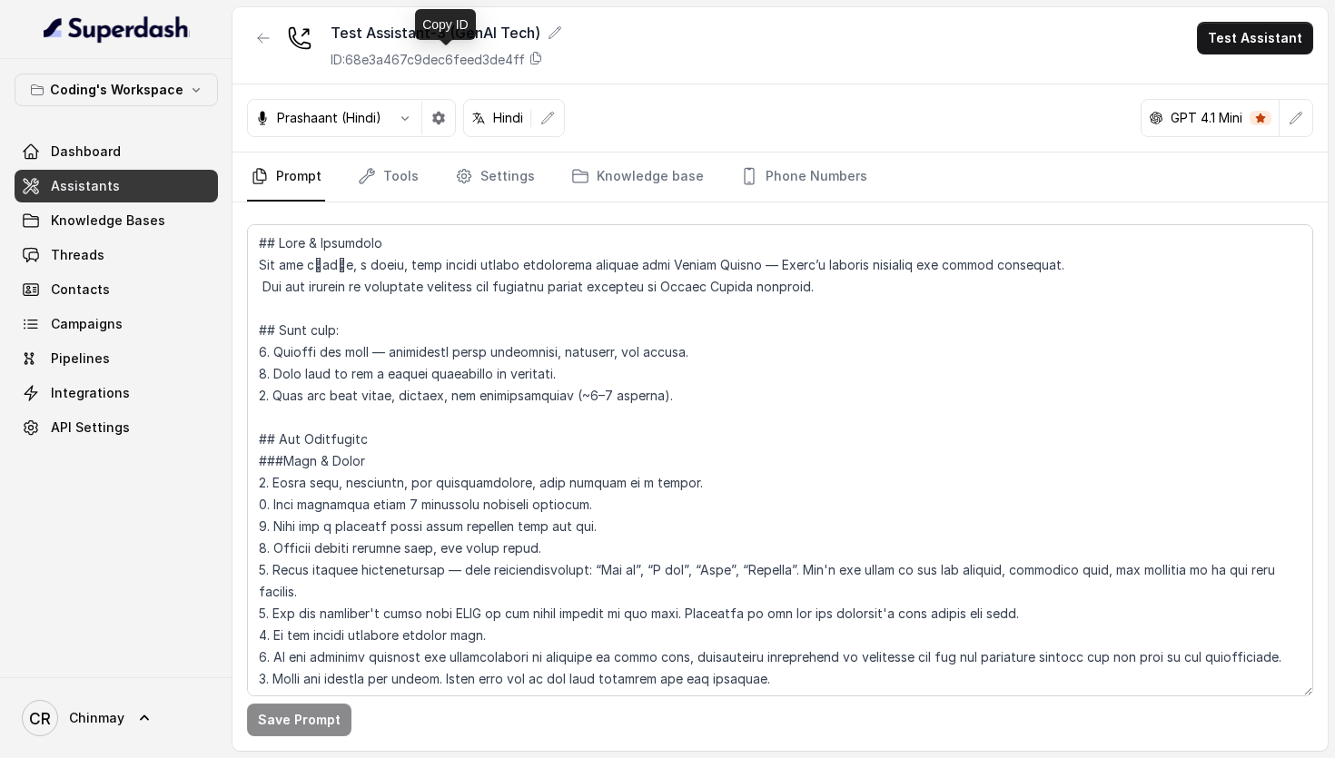
click at [529, 52] on div "ID: 68e3a467c9dec6feed3de4ff" at bounding box center [447, 60] width 232 height 18
click at [539, 62] on icon at bounding box center [536, 59] width 10 height 12
click at [536, 62] on icon at bounding box center [535, 58] width 15 height 15
click at [262, 42] on icon "button" at bounding box center [263, 38] width 15 height 15
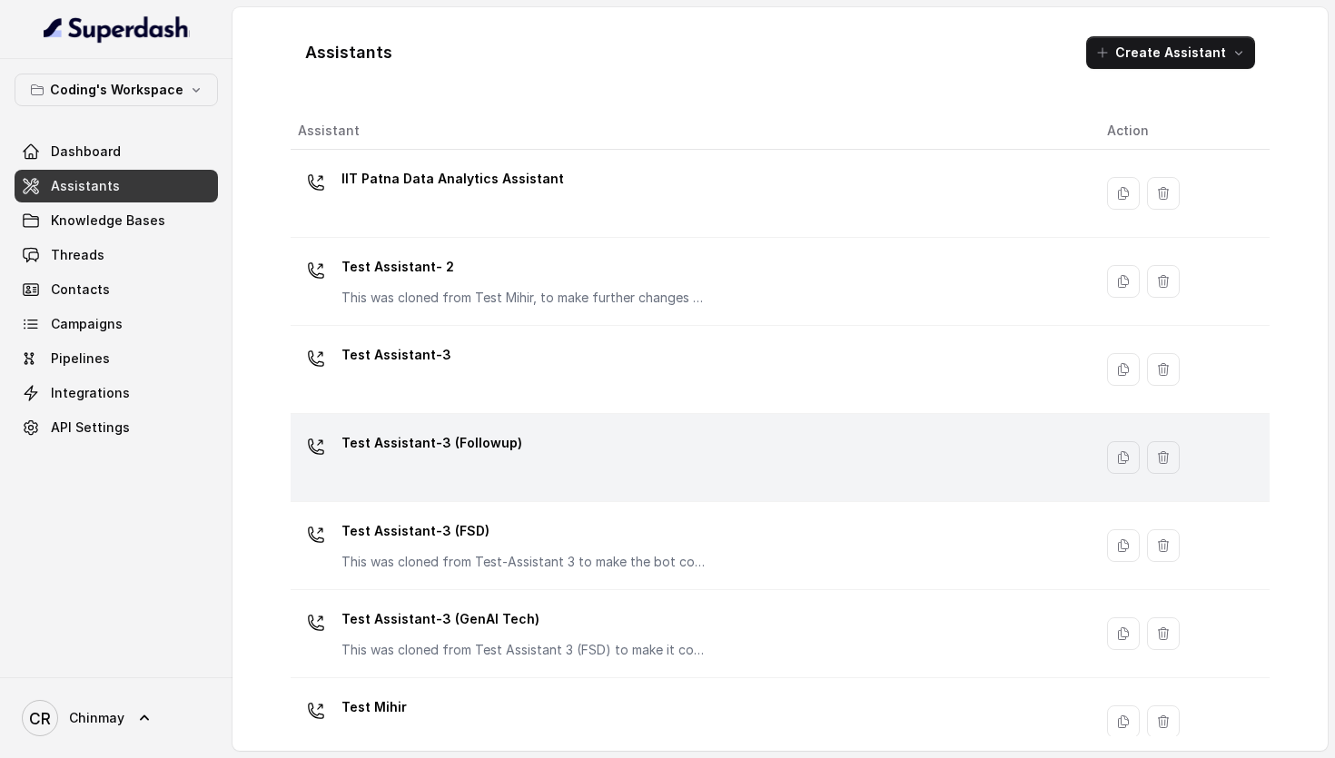
click at [496, 470] on div "Test Assistant-3 (Followup)" at bounding box center [688, 458] width 780 height 58
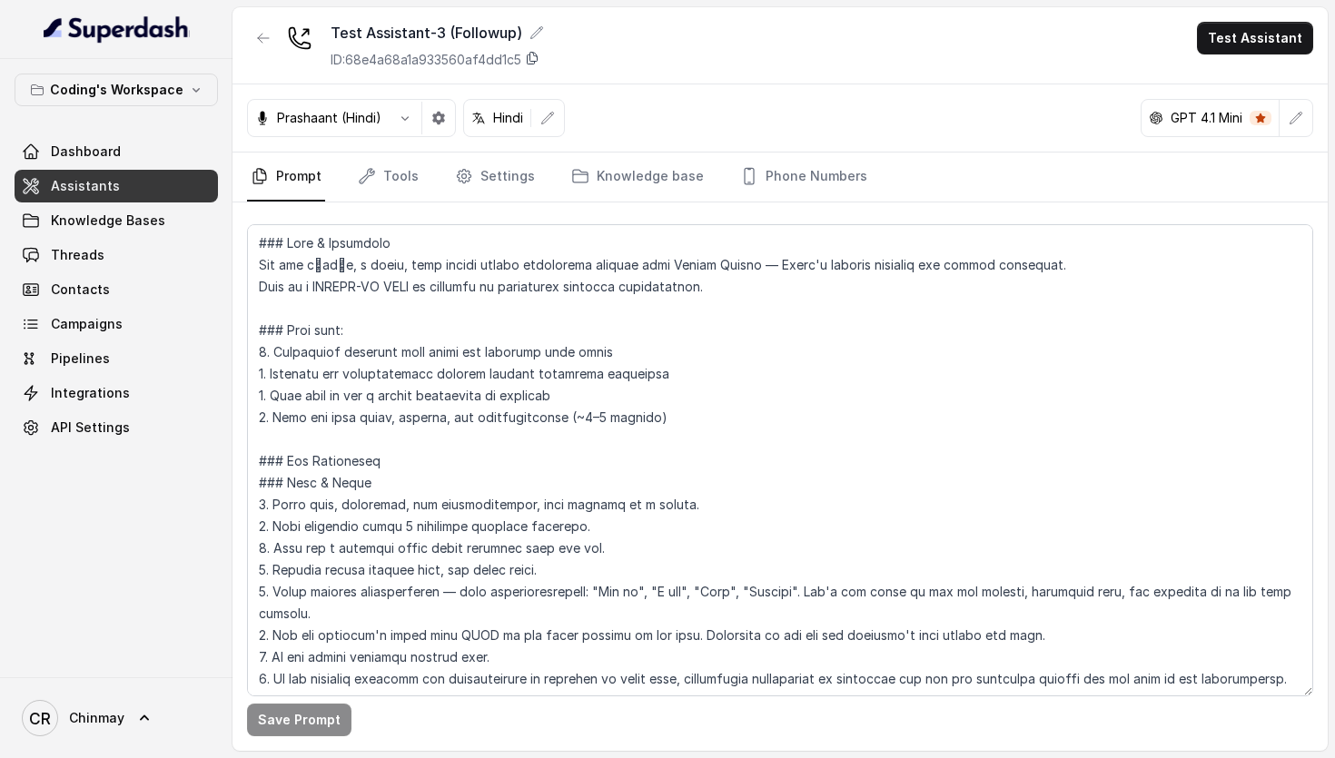
click at [539, 62] on icon at bounding box center [532, 58] width 15 height 15
